Goal: Navigation & Orientation: Find specific page/section

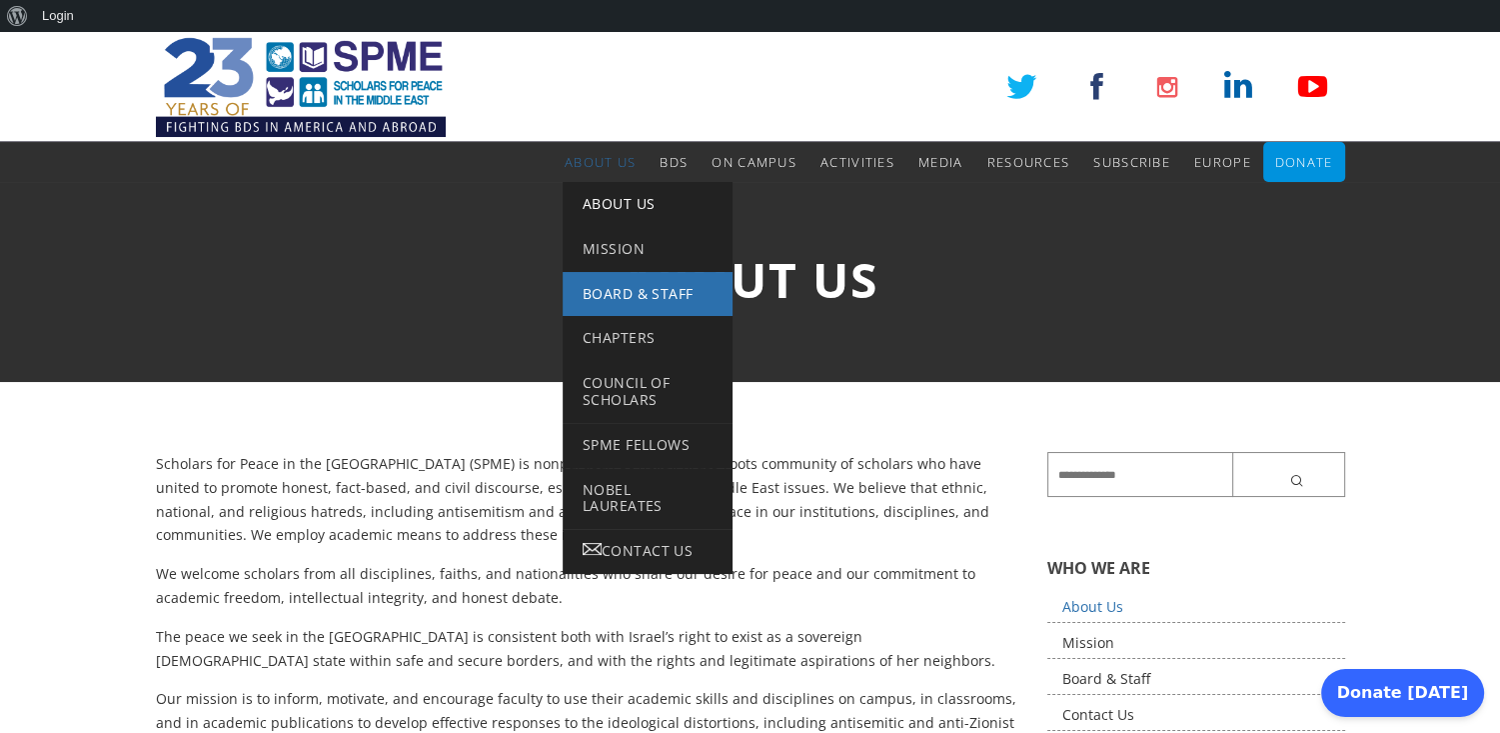
click at [603, 282] on link "Board & Staff" at bounding box center [648, 294] width 170 height 45
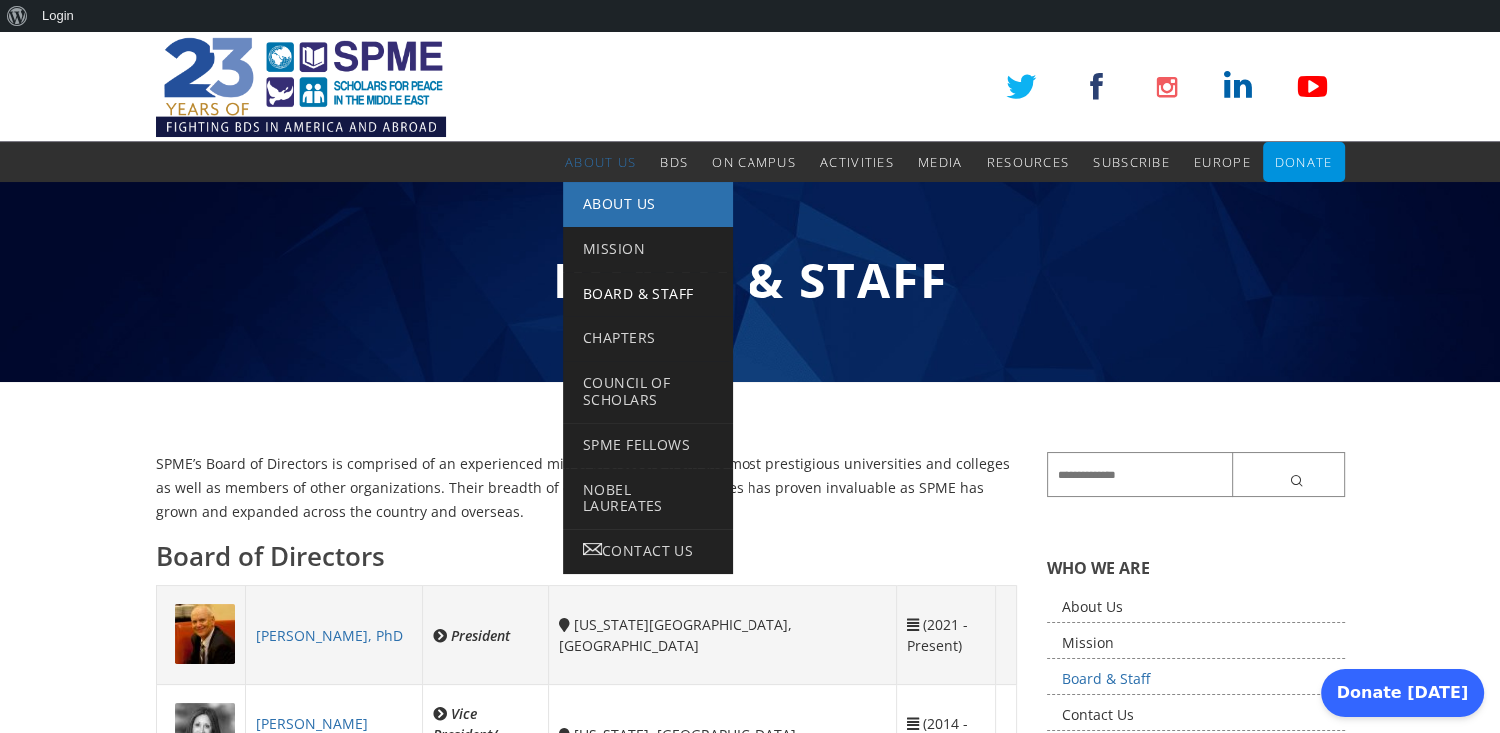
click at [614, 203] on span "About Us" at bounding box center [619, 203] width 72 height 19
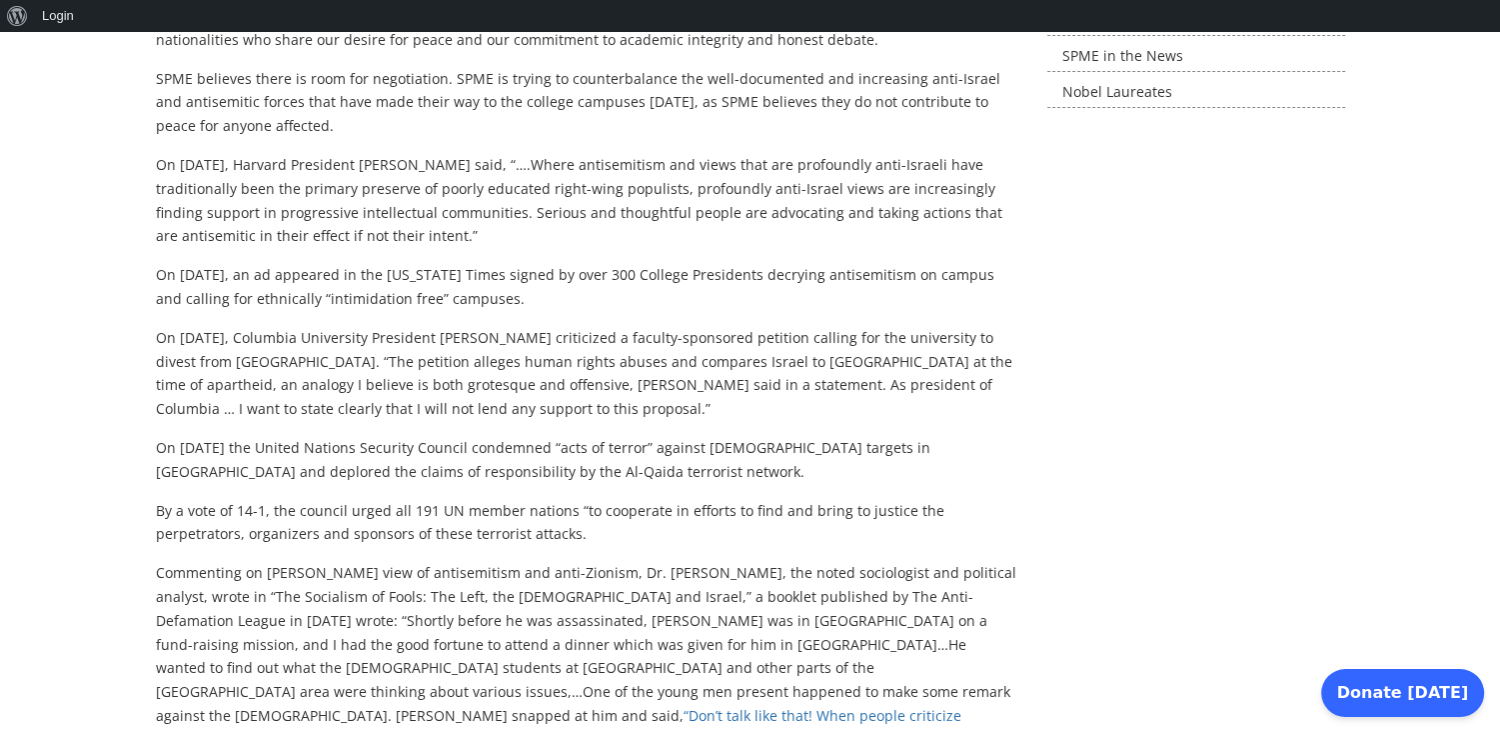
scroll to position [732, 0]
